Goal: Information Seeking & Learning: Learn about a topic

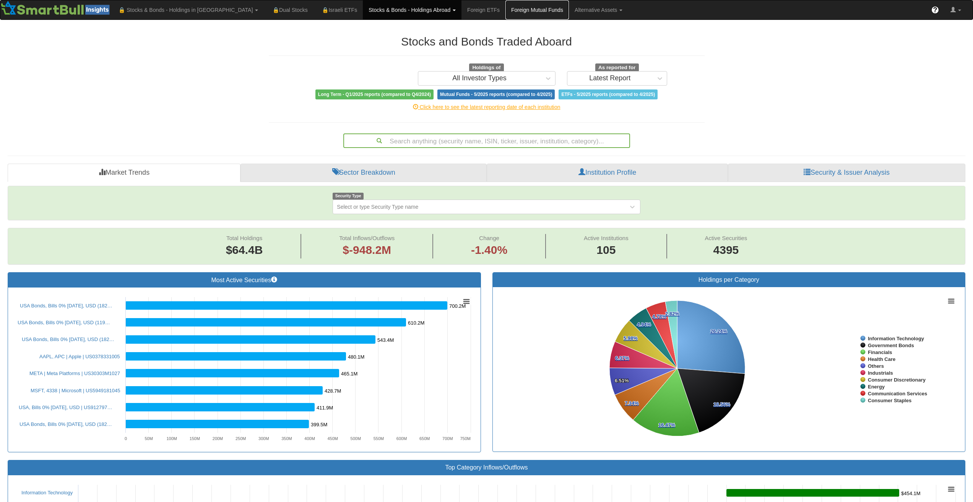
click at [506, 3] on link "Foreign Mutual Funds" at bounding box center [537, 9] width 63 height 19
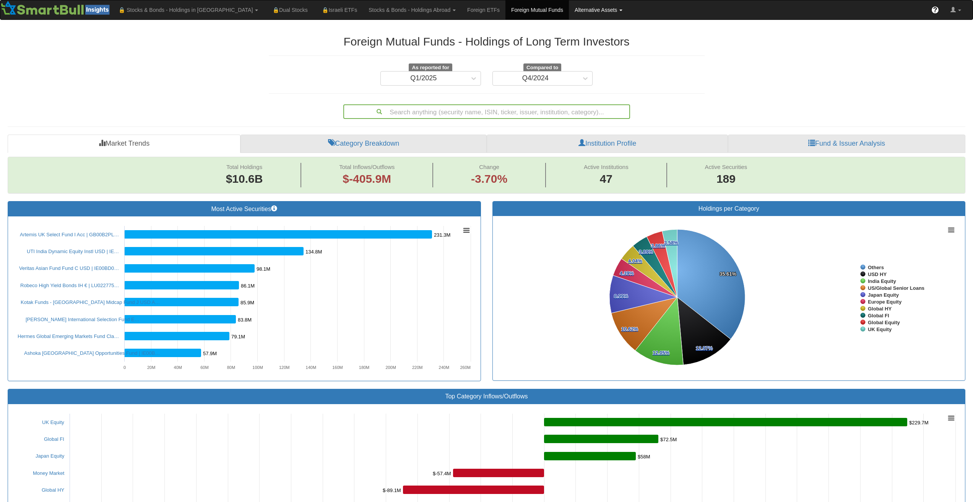
click at [264, 12] on link "Alternative Assets" at bounding box center [188, 9] width 151 height 19
click at [569, 50] on link "All Assets" at bounding box center [608, 47] width 79 height 10
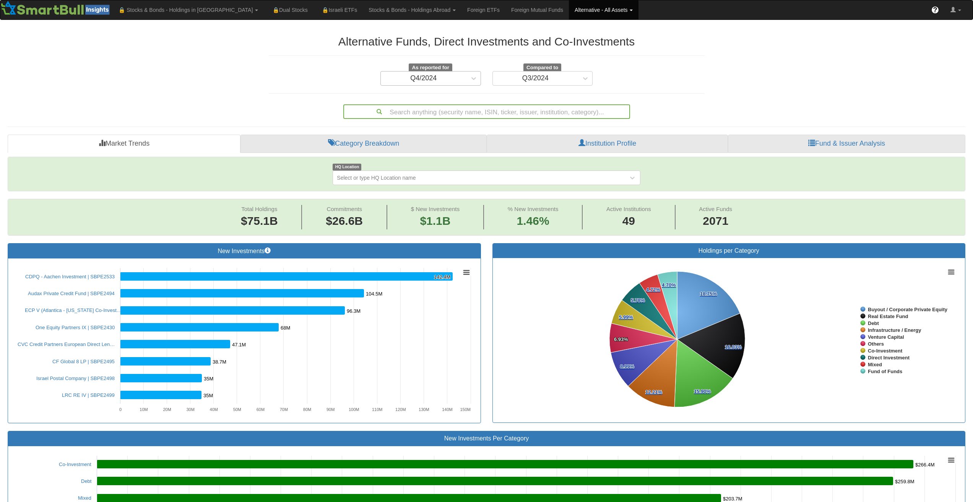
click at [449, 75] on div "Q4/2024" at bounding box center [424, 78] width 86 height 12
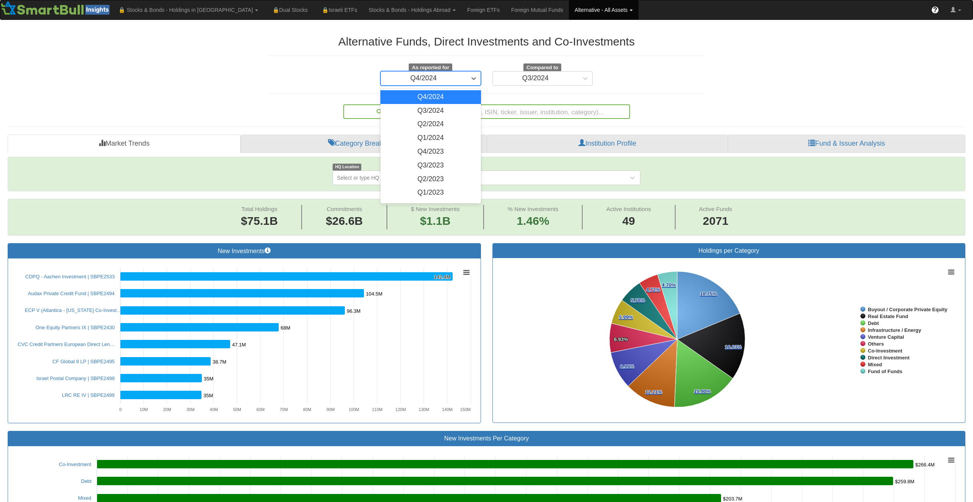
click at [449, 75] on div "Q4/2024" at bounding box center [424, 78] width 86 height 12
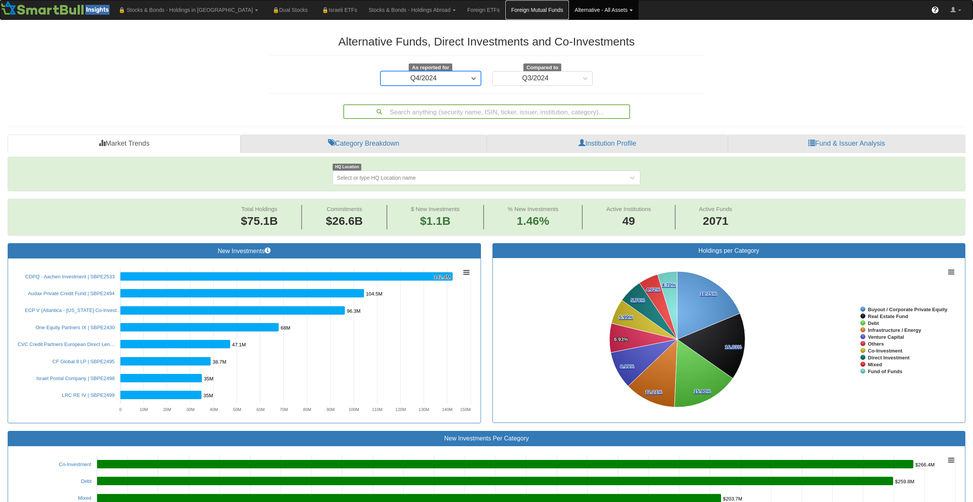
click at [506, 11] on link "Foreign Mutual Funds" at bounding box center [537, 9] width 63 height 19
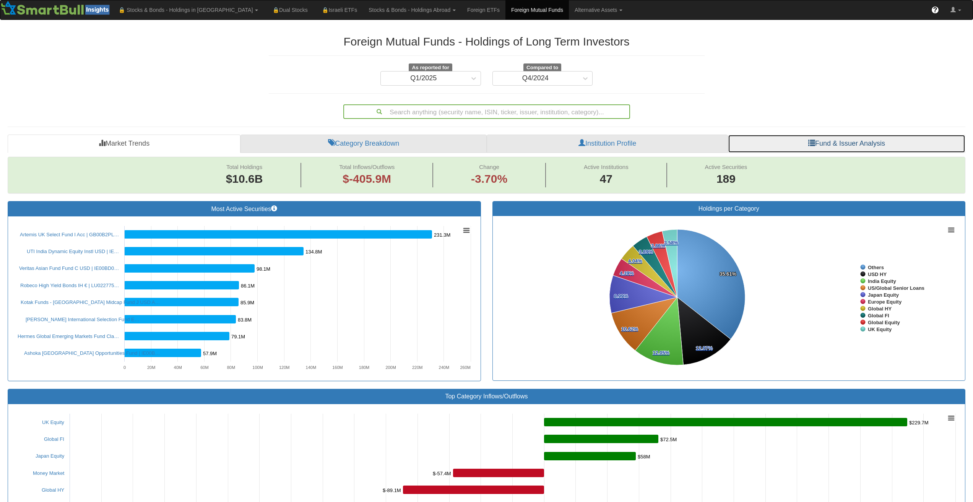
click at [842, 142] on link "Fund & Issuer Analysis" at bounding box center [846, 144] width 237 height 18
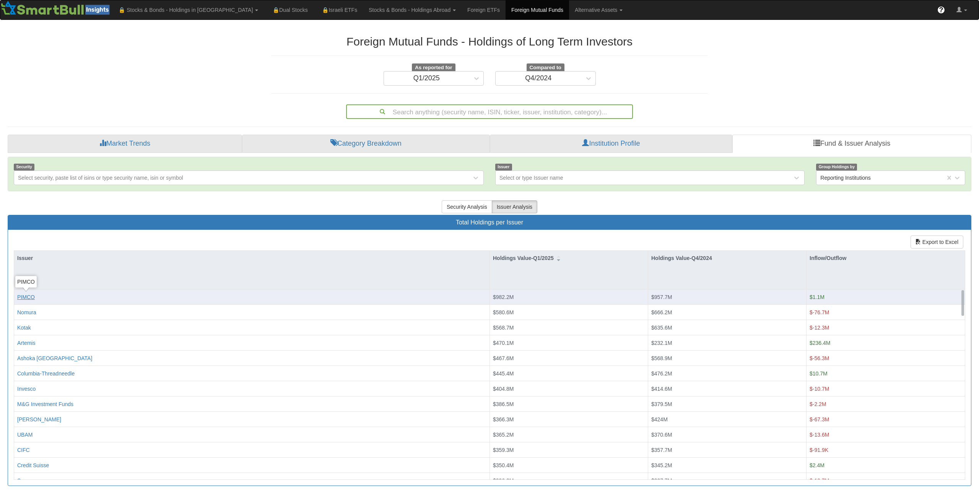
click at [30, 299] on div "PIMCO" at bounding box center [26, 297] width 18 height 8
